Goal: Transaction & Acquisition: Purchase product/service

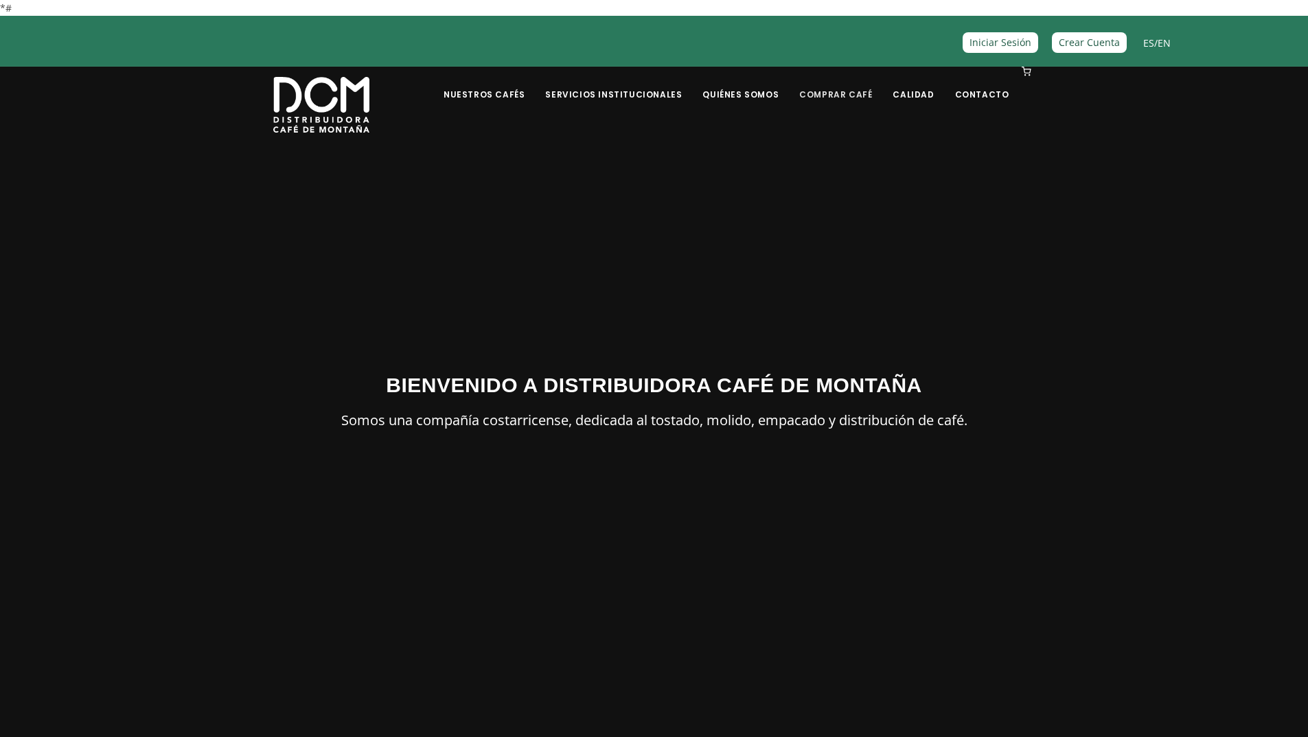
click at [828, 93] on link "Comprar Café" at bounding box center [835, 84] width 89 height 32
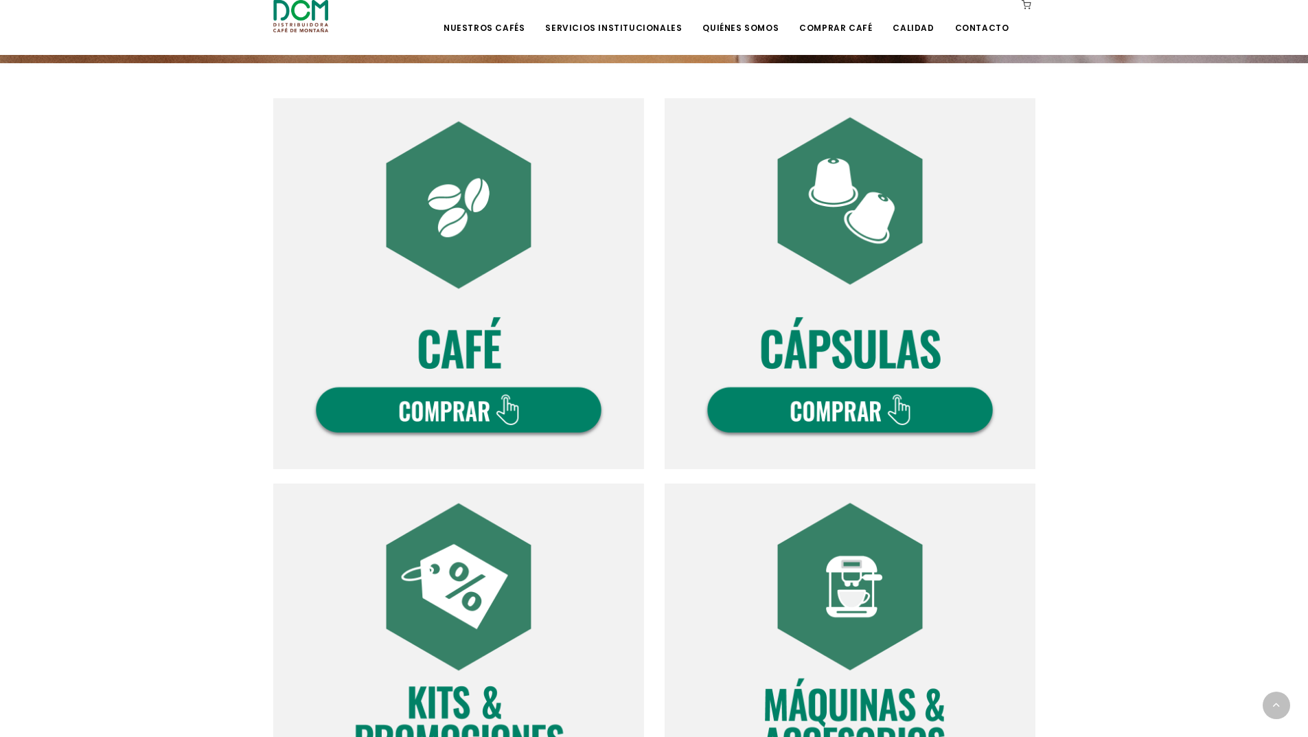
scroll to position [412, 0]
click at [449, 259] on img at bounding box center [458, 284] width 371 height 371
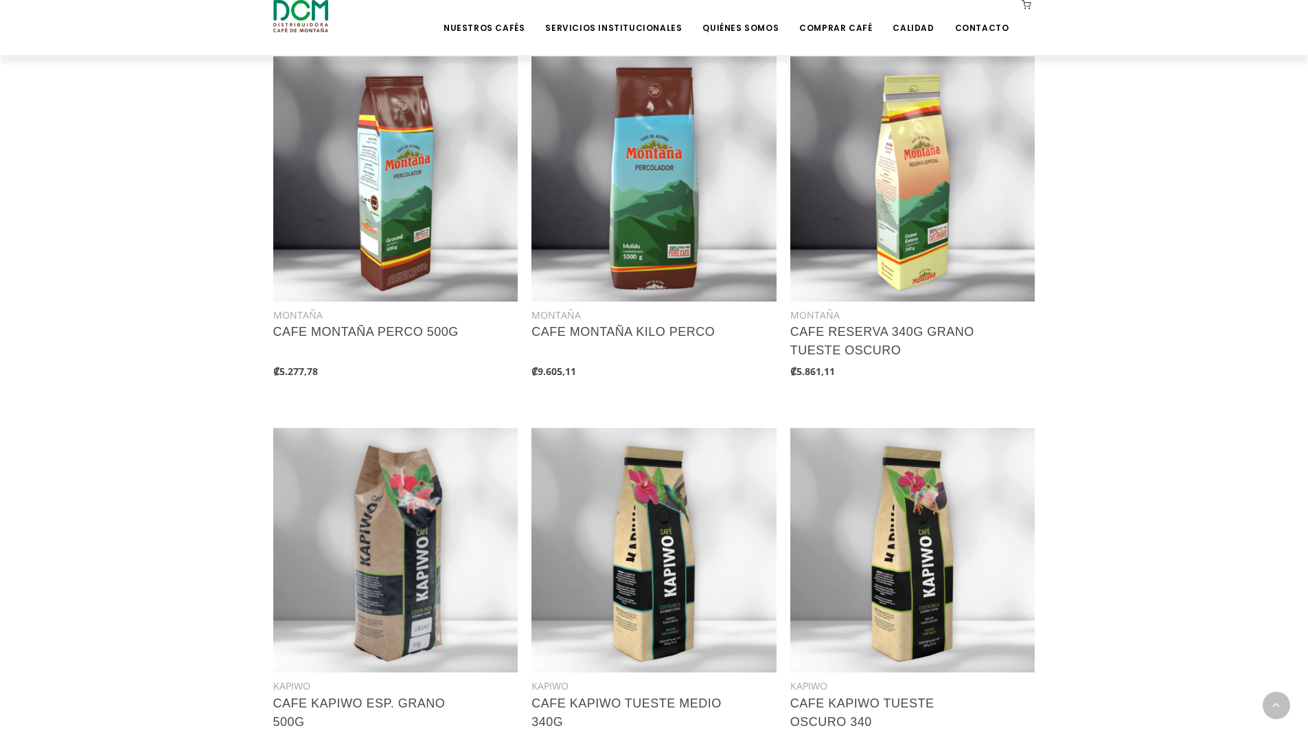
scroll to position [1442, 0]
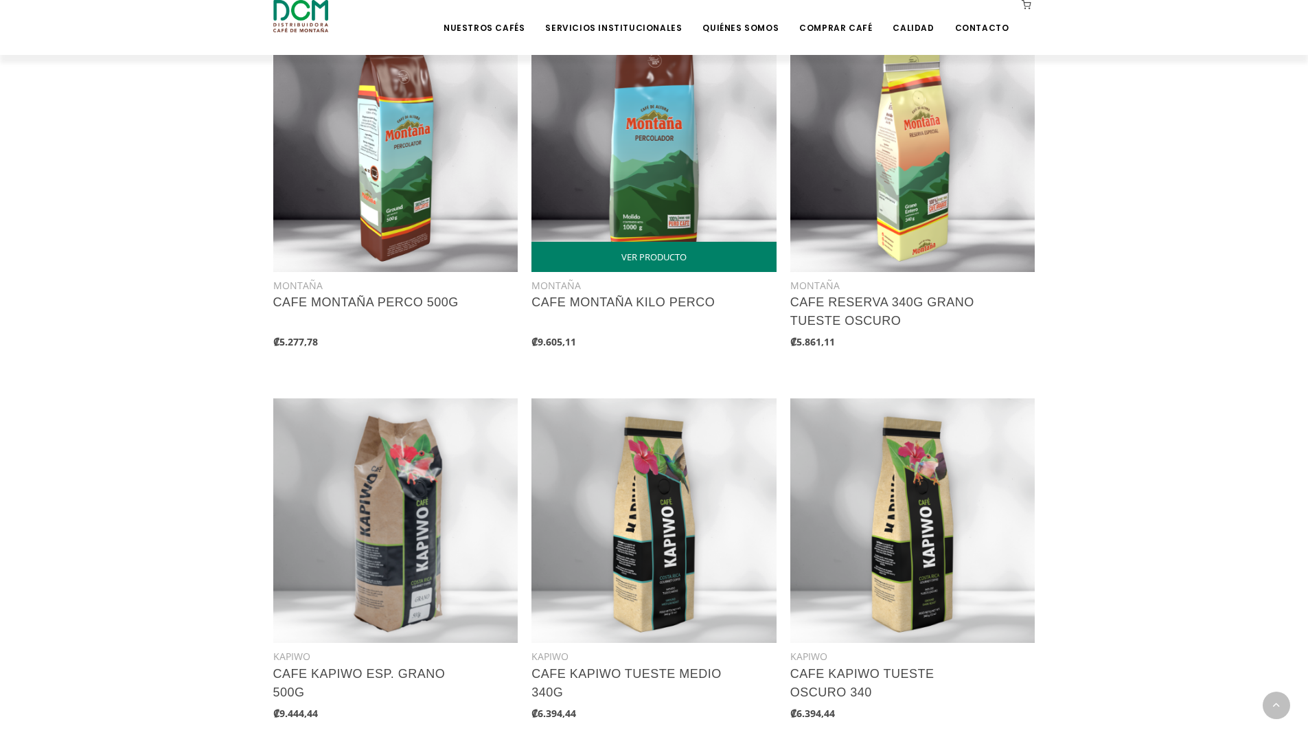
click at [674, 229] on img at bounding box center [654, 149] width 245 height 245
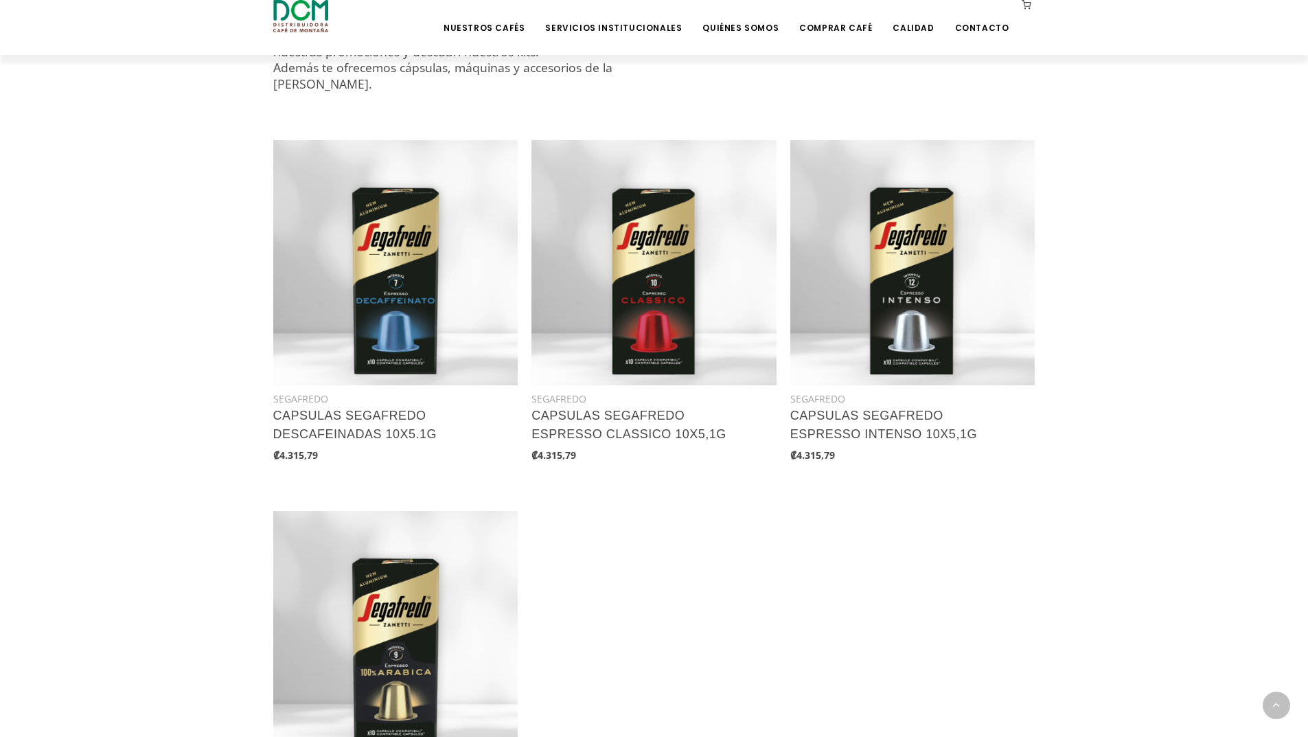
scroll to position [343, 0]
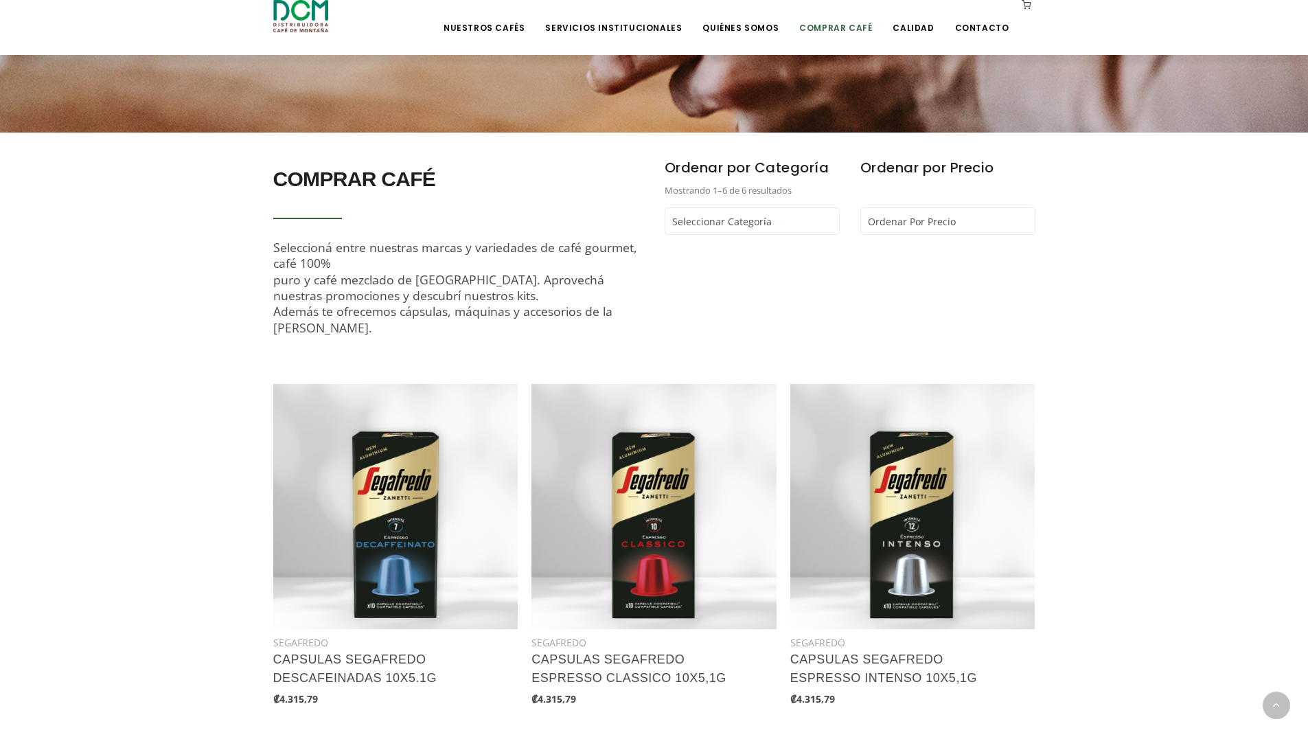
click at [826, 28] on link "Comprar Café" at bounding box center [835, 17] width 89 height 32
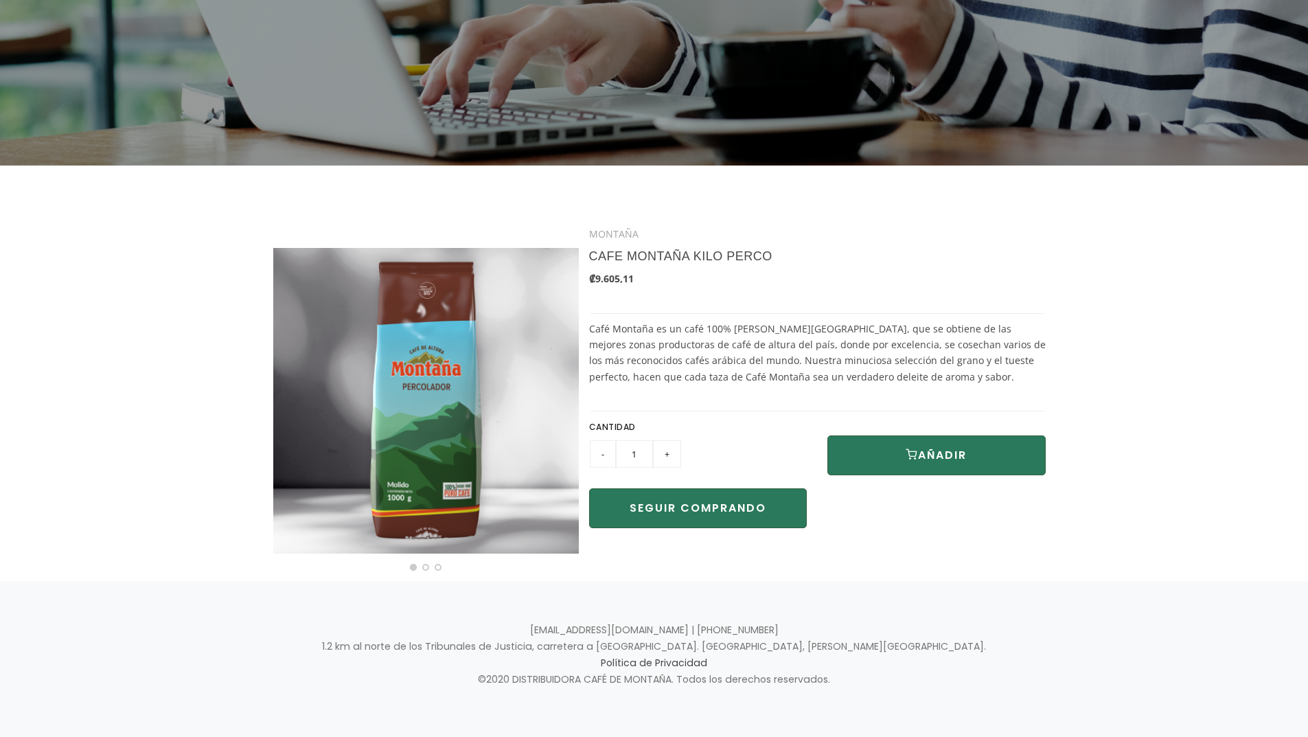
scroll to position [177, 0]
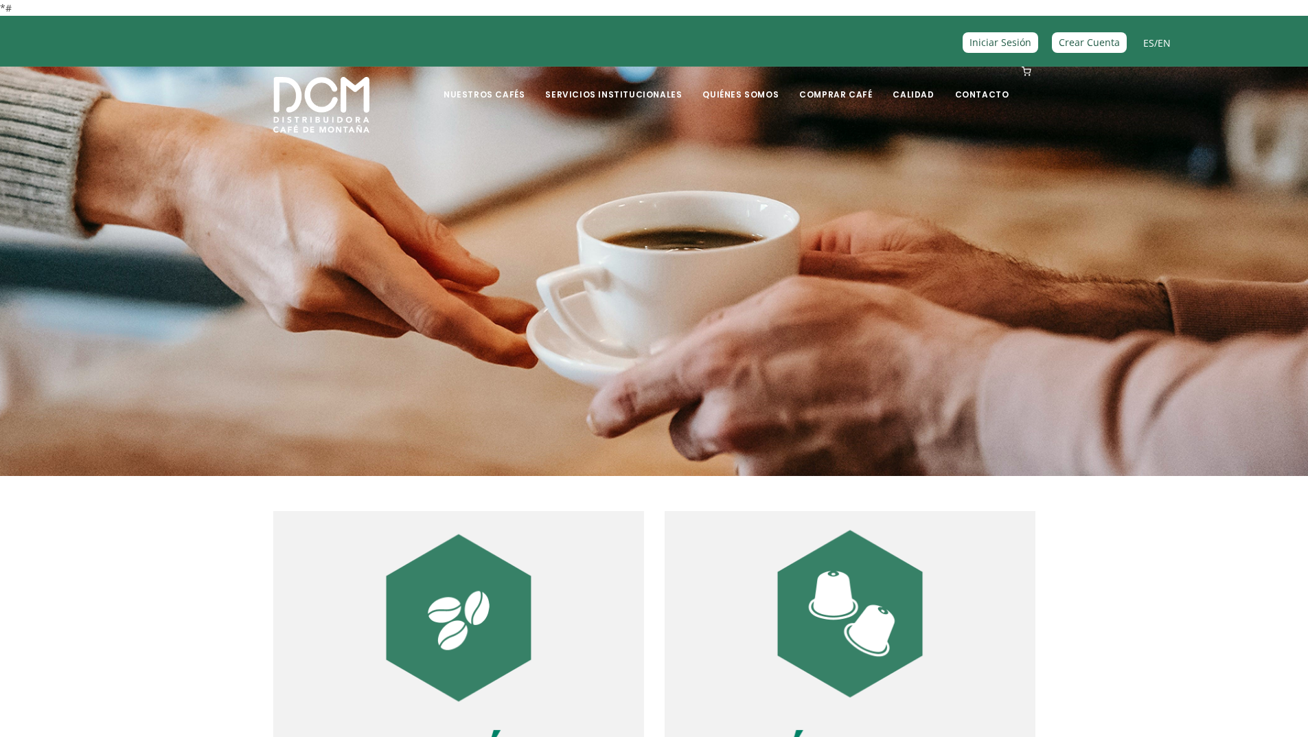
click at [471, 580] on img at bounding box center [458, 696] width 371 height 371
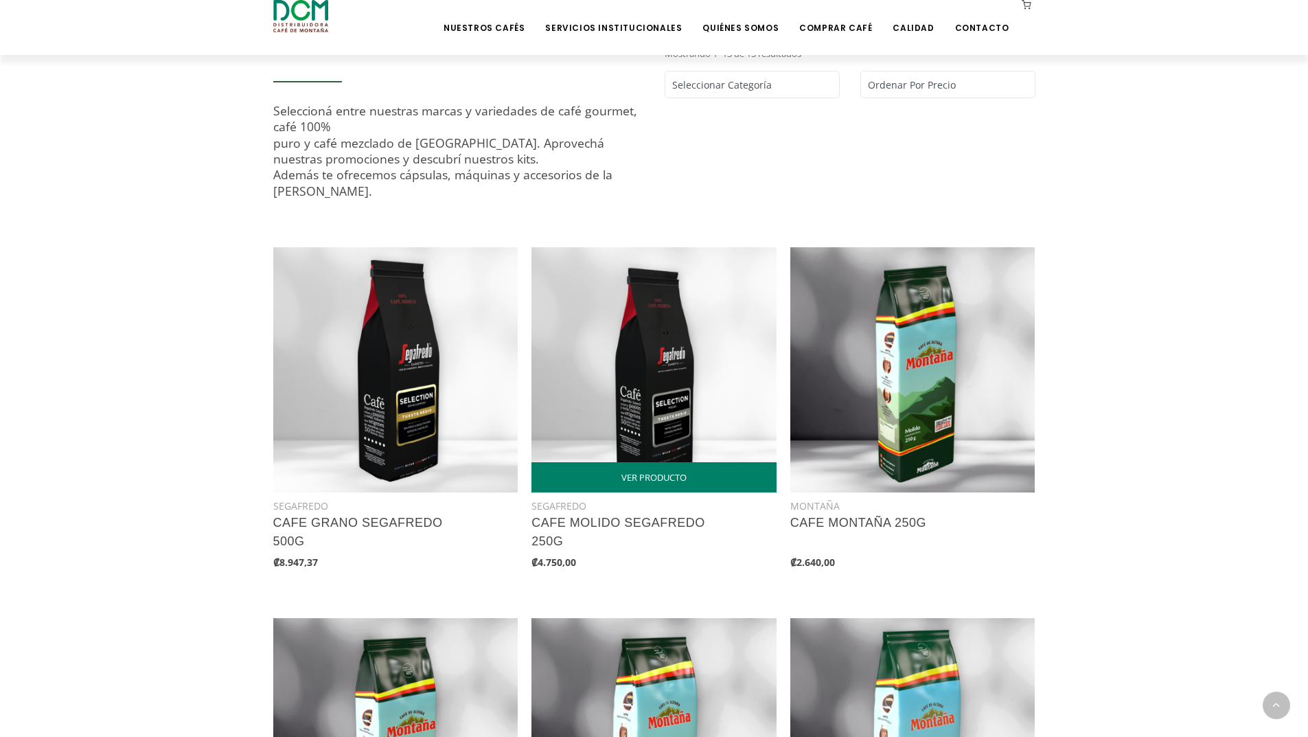
scroll to position [481, 0]
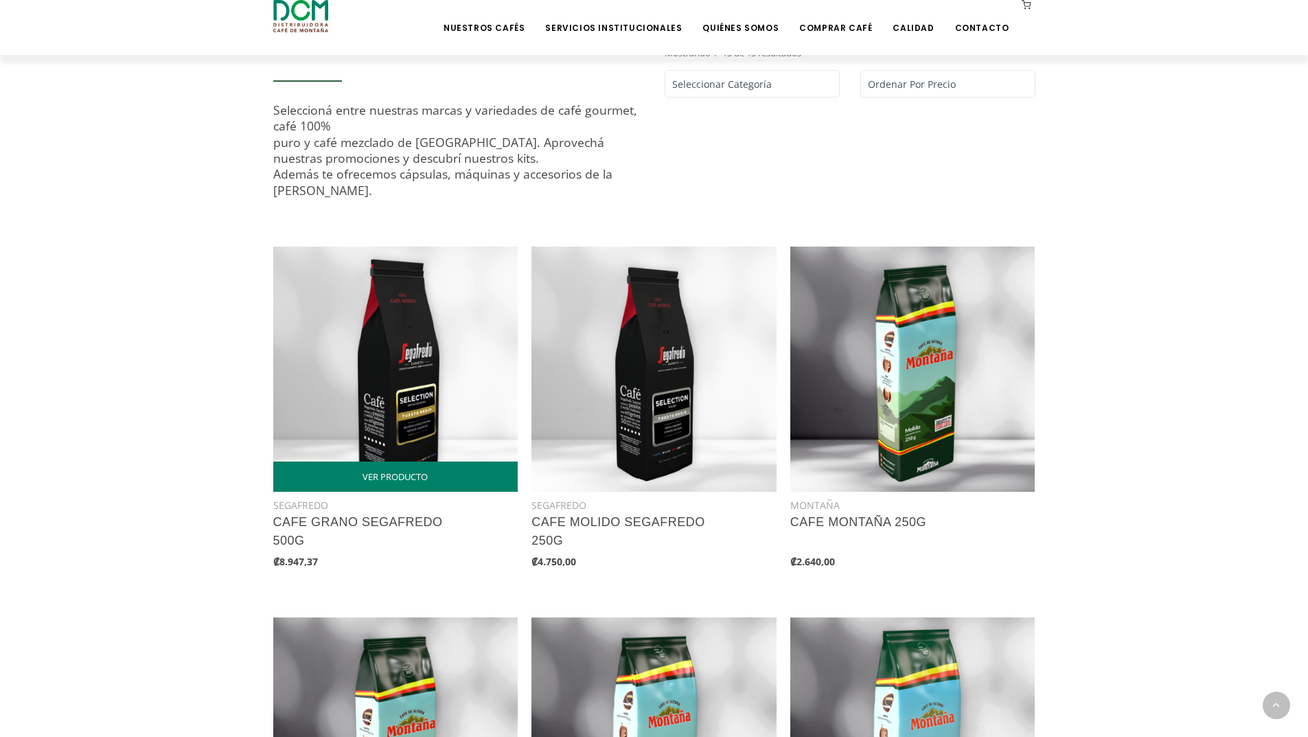
click at [459, 403] on img at bounding box center [395, 369] width 245 height 245
